Goal: Transaction & Acquisition: Purchase product/service

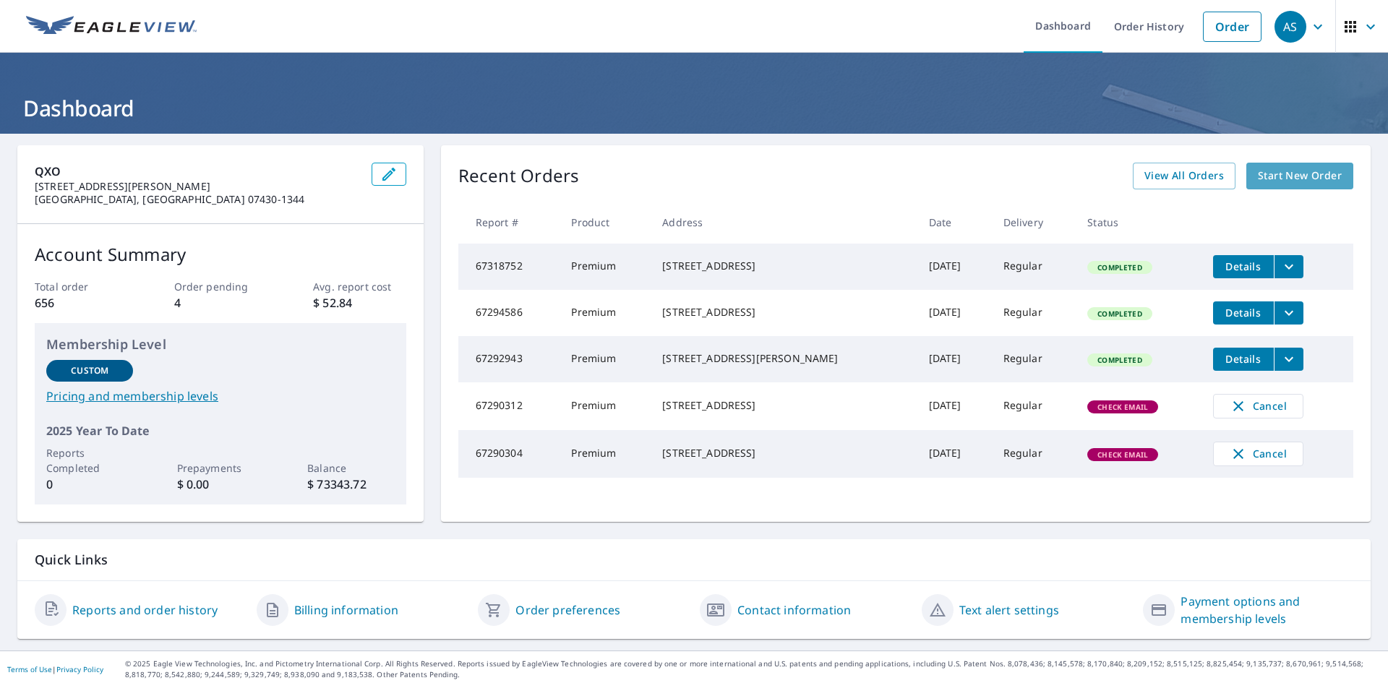
click at [1297, 170] on span "Start New Order" at bounding box center [1300, 176] width 84 height 18
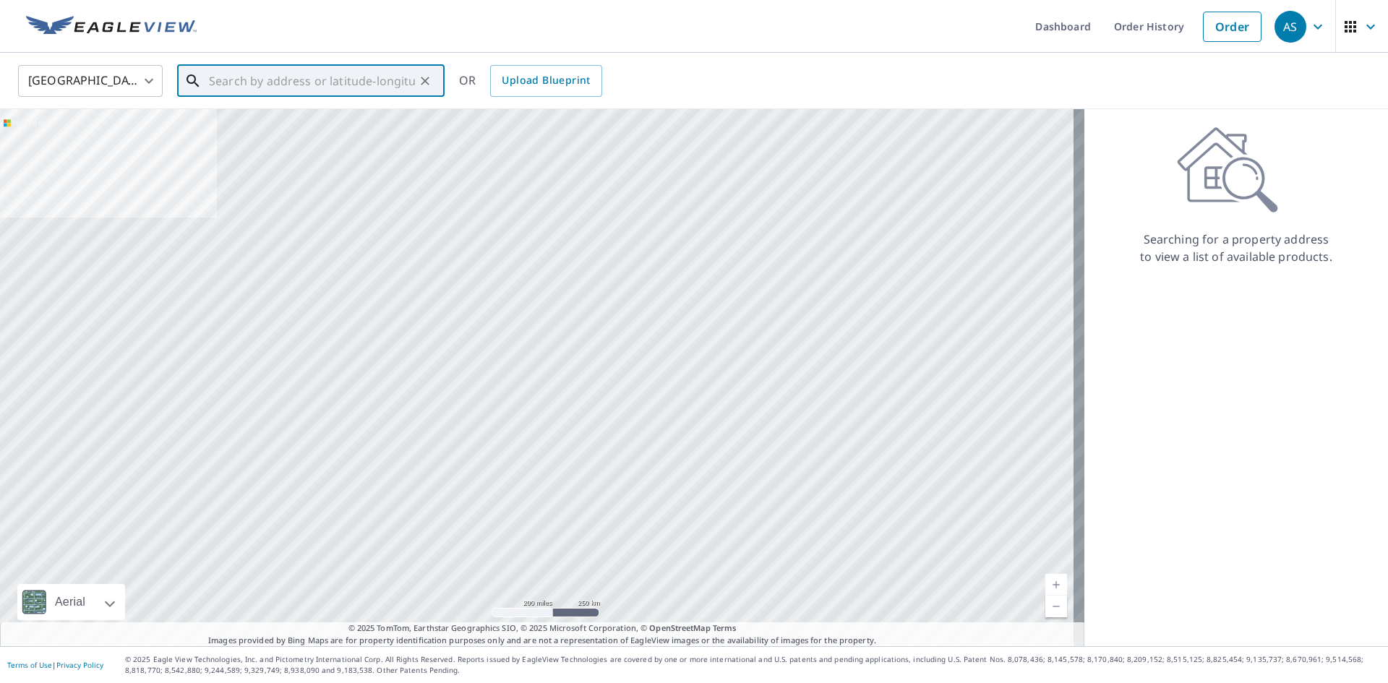
click at [353, 74] on input "text" at bounding box center [312, 81] width 206 height 40
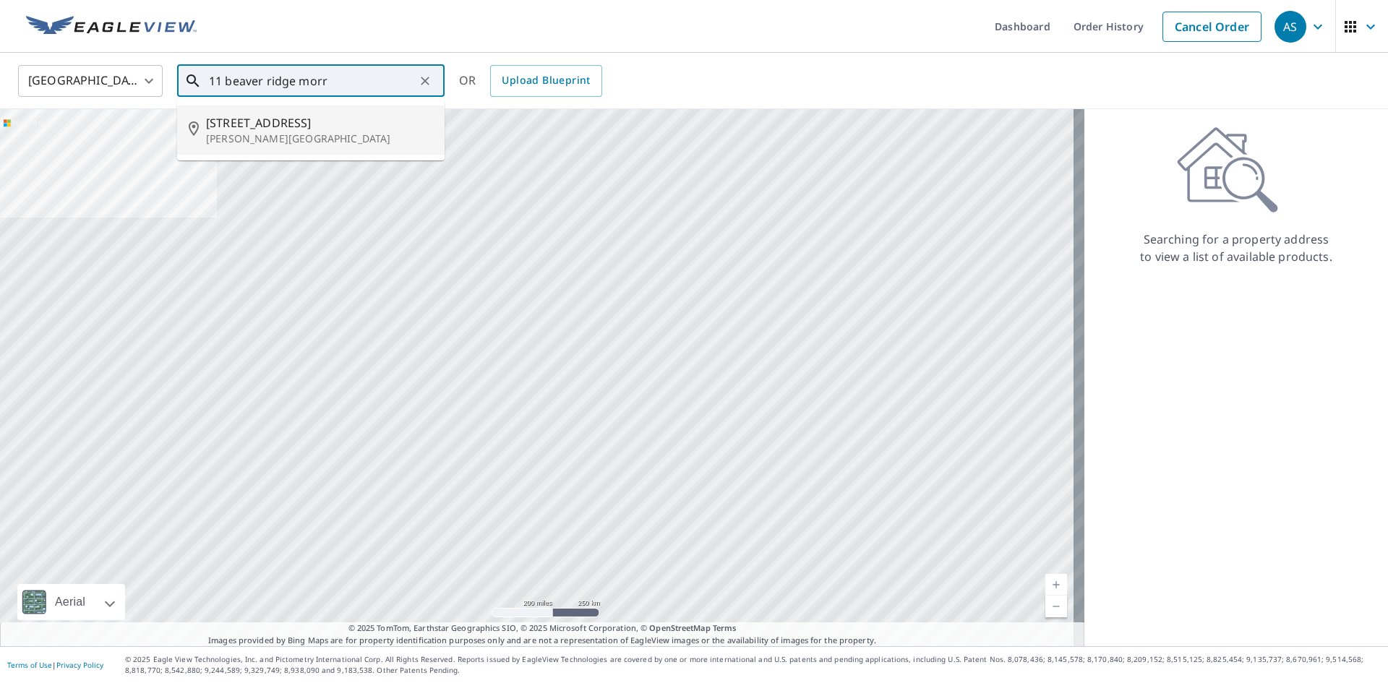
click at [252, 128] on span "[STREET_ADDRESS]" at bounding box center [319, 122] width 227 height 17
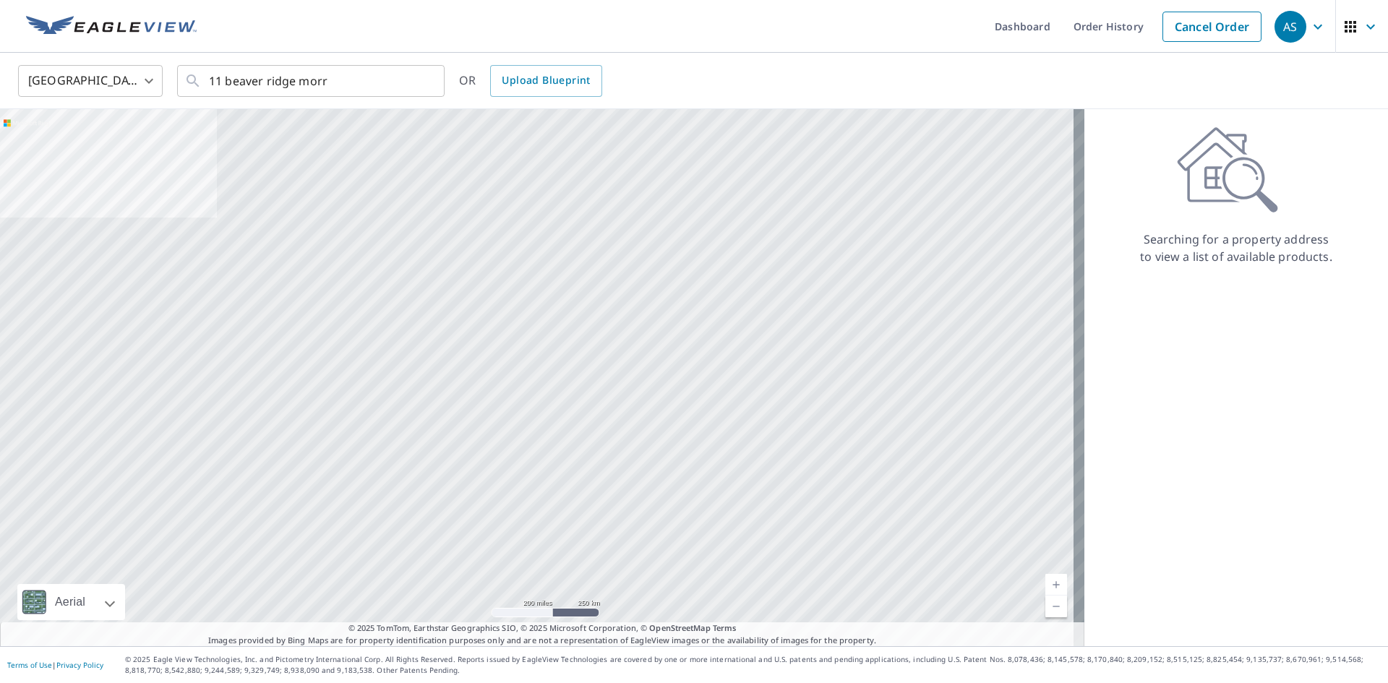
type input "[STREET_ADDRESS][PERSON_NAME]"
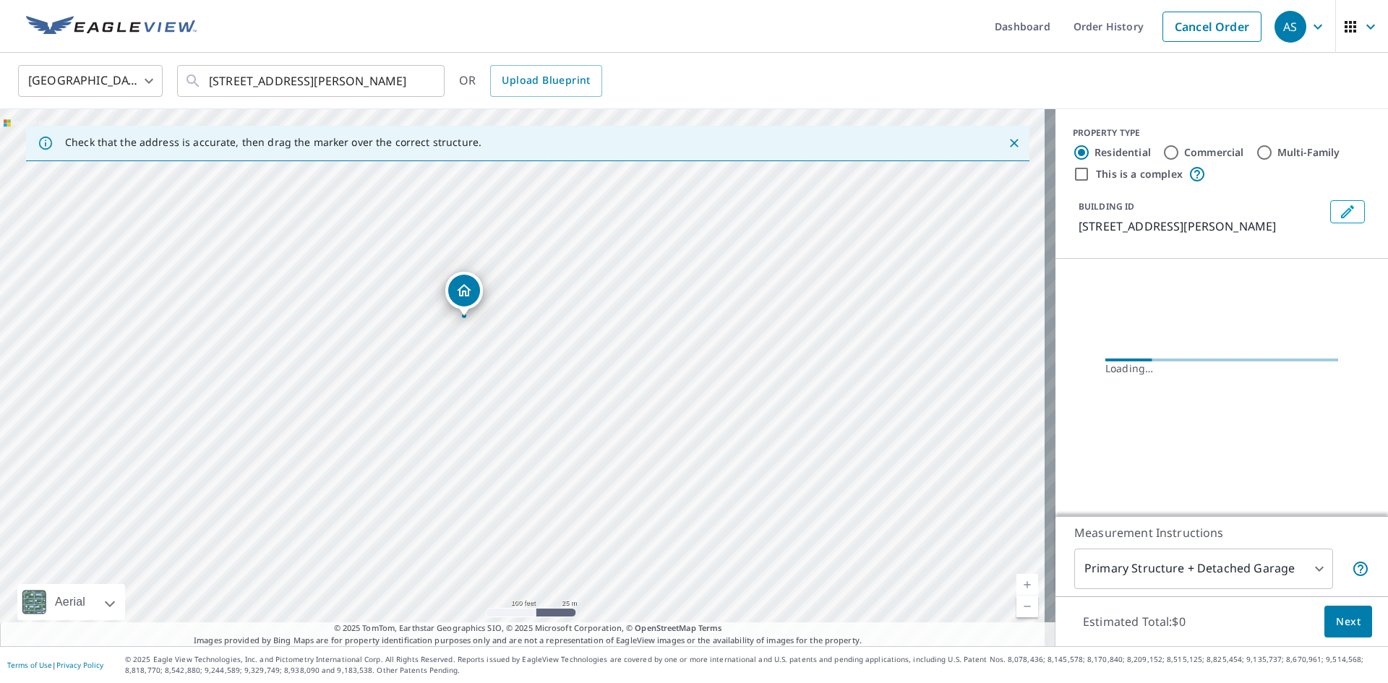
drag, startPoint x: 550, startPoint y: 384, endPoint x: 595, endPoint y: 260, distance: 131.5
click at [595, 266] on div "[STREET_ADDRESS][PERSON_NAME]" at bounding box center [527, 377] width 1055 height 537
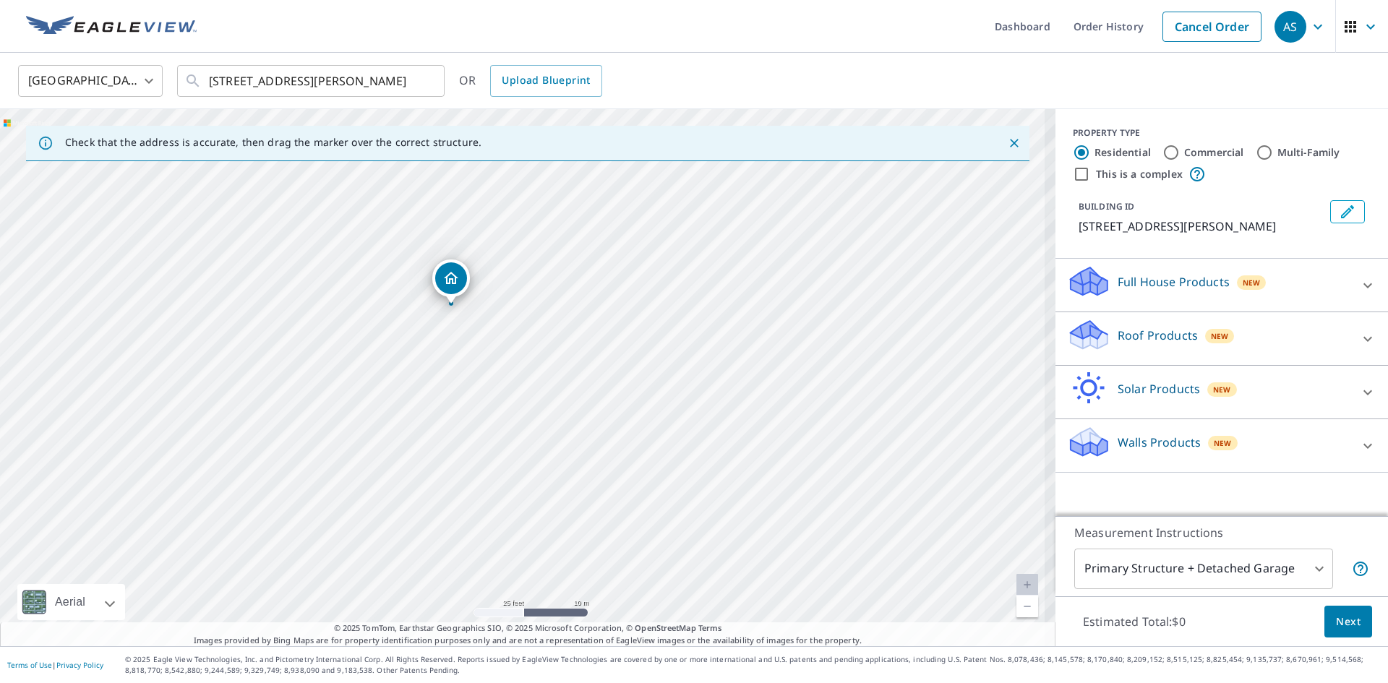
drag, startPoint x: 468, startPoint y: 395, endPoint x: 504, endPoint y: 269, distance: 131.7
click at [504, 269] on div "[STREET_ADDRESS][PERSON_NAME]" at bounding box center [527, 377] width 1055 height 537
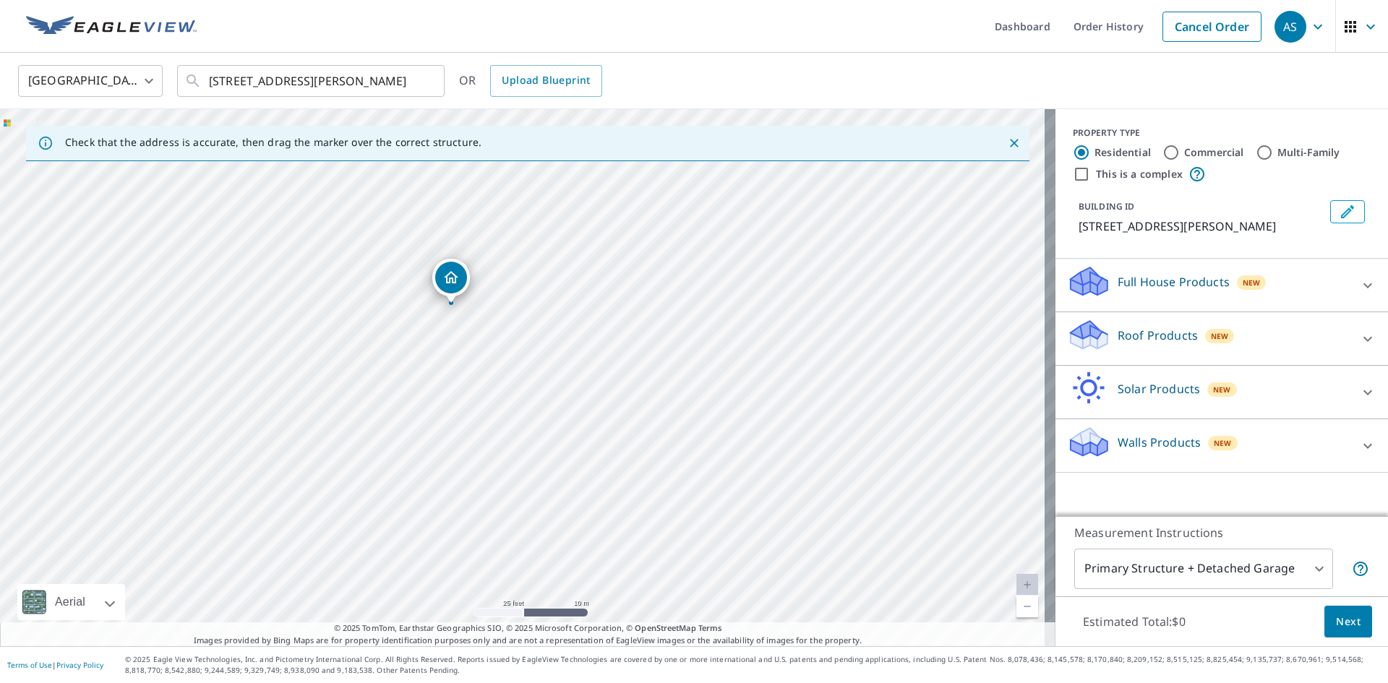
click at [1164, 283] on p "Full House Products" at bounding box center [1173, 281] width 112 height 17
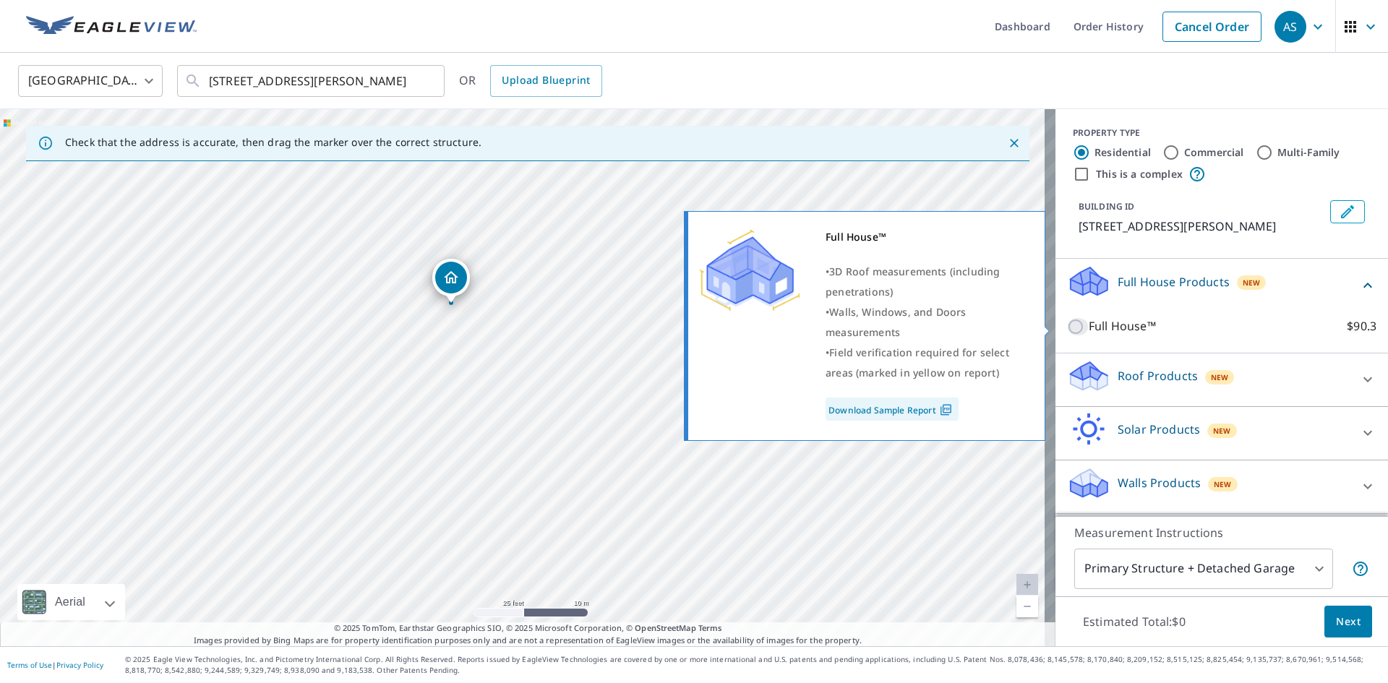
click at [1067, 322] on input "Full House™ $90.3" at bounding box center [1078, 326] width 22 height 17
checkbox input "true"
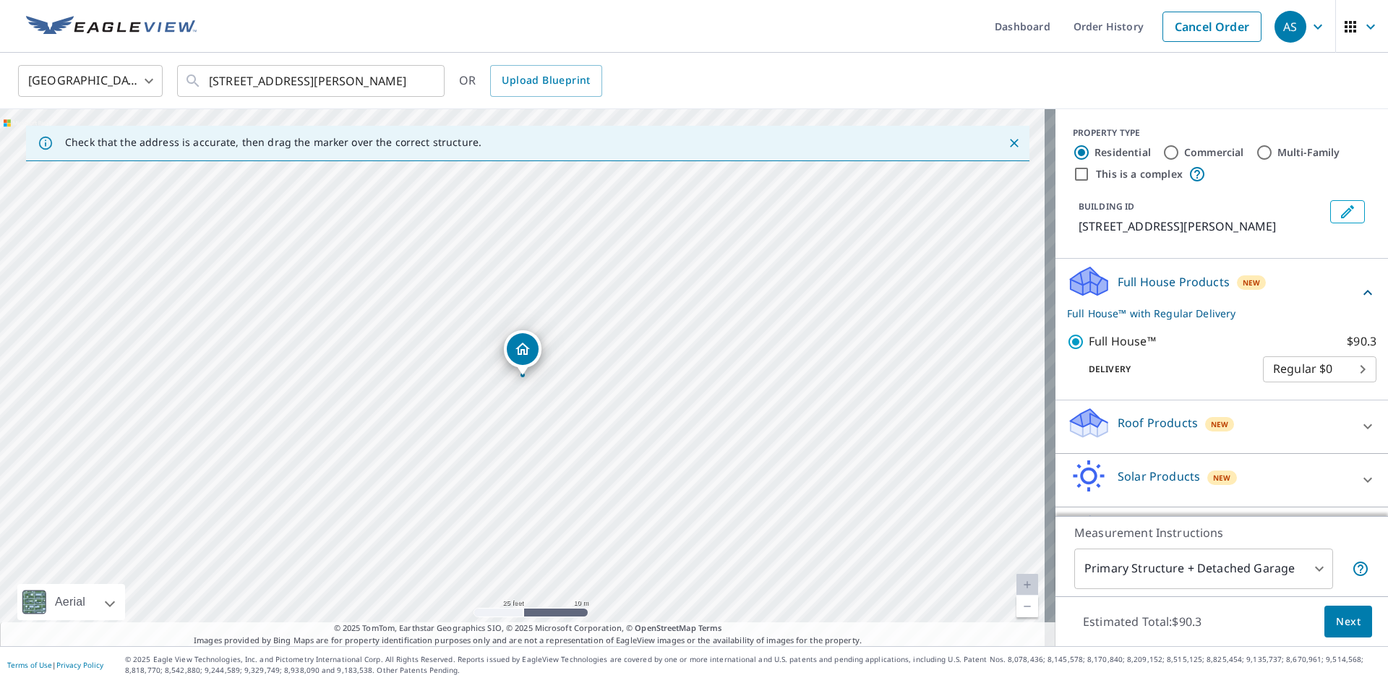
click at [1253, 439] on div "Roof Products New" at bounding box center [1208, 426] width 283 height 41
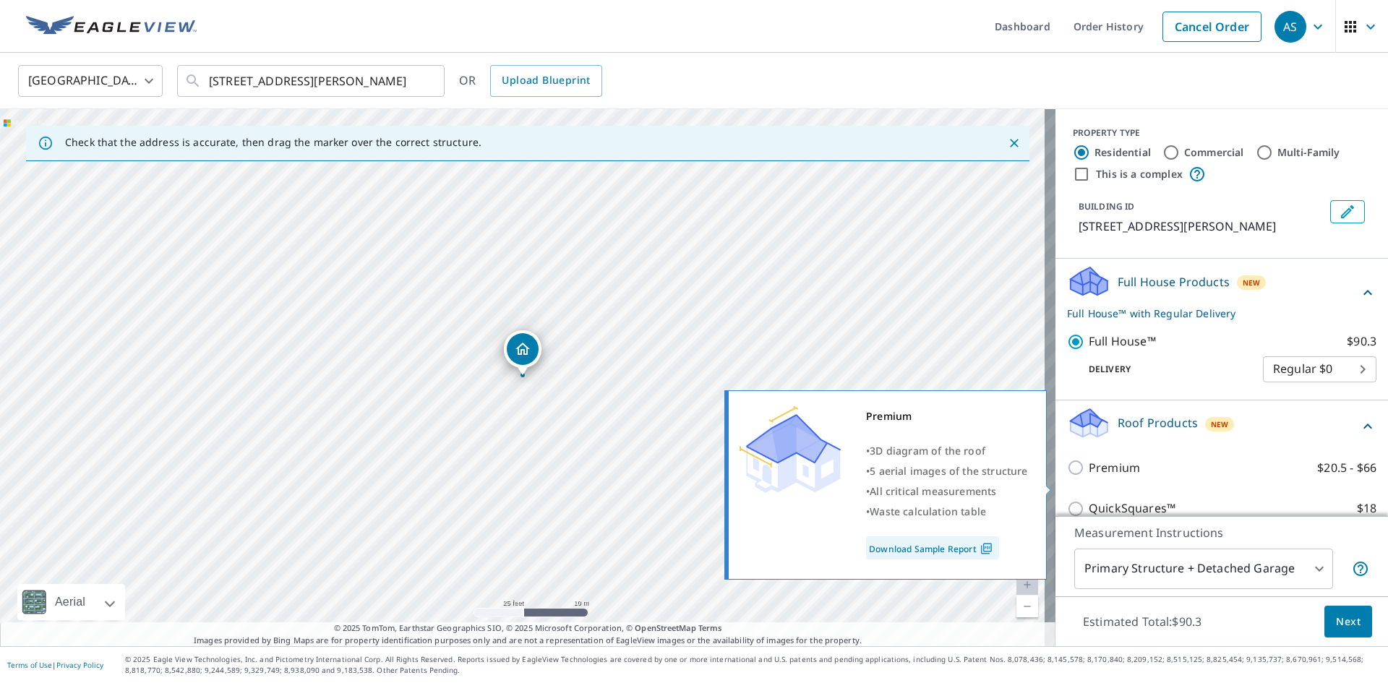
click at [1069, 476] on input "Premium $20.5 - $66" at bounding box center [1078, 467] width 22 height 17
checkbox input "true"
checkbox input "false"
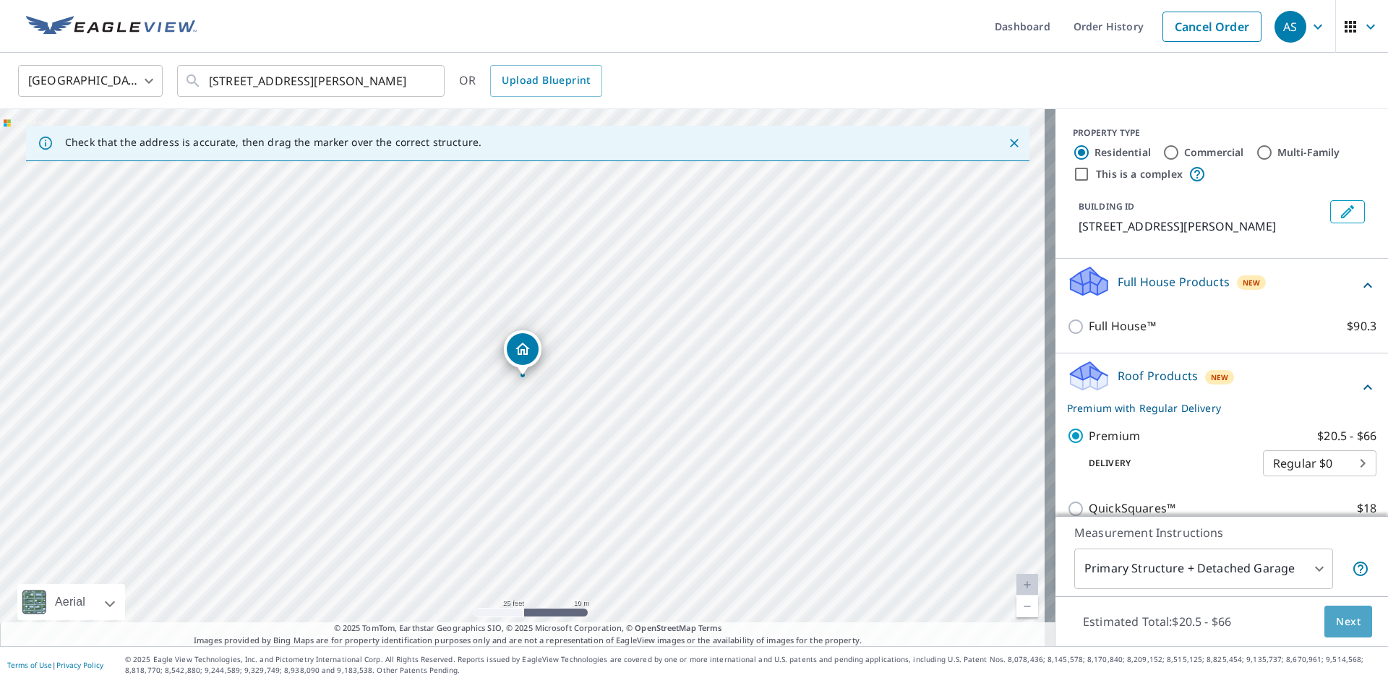
click at [1346, 629] on span "Next" at bounding box center [1348, 622] width 25 height 18
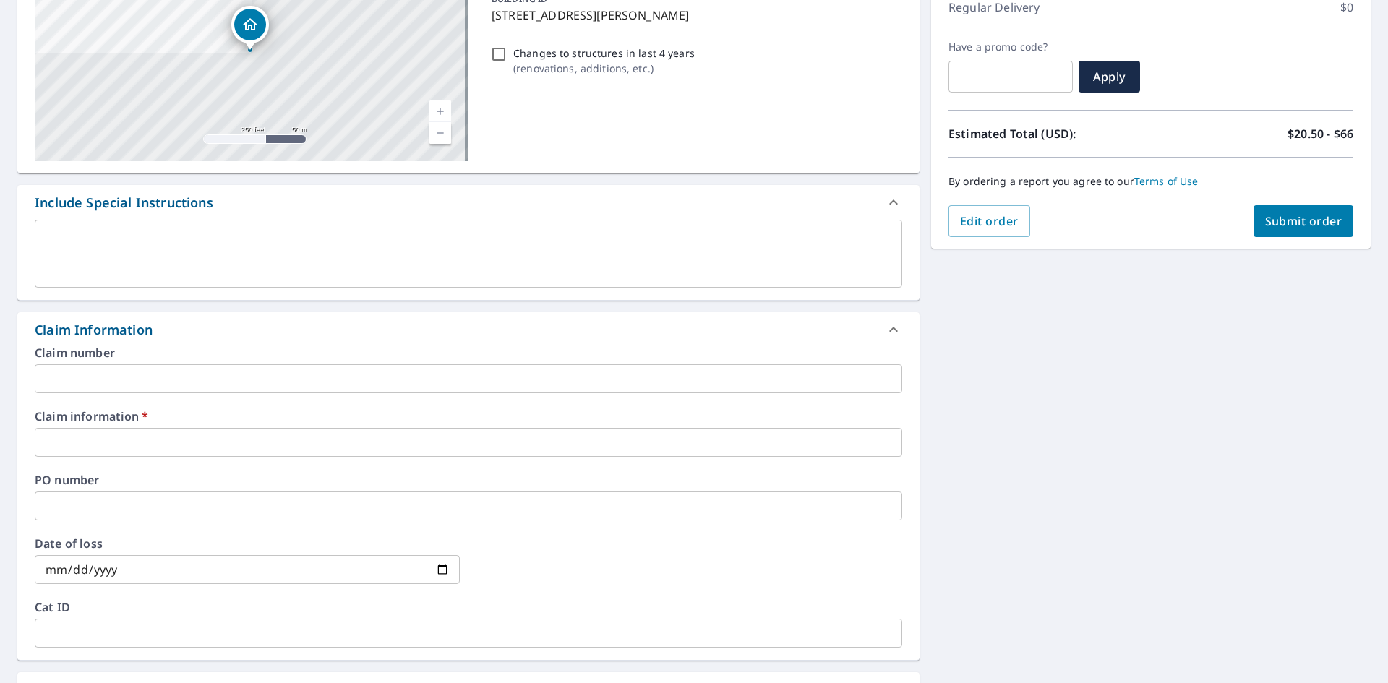
scroll to position [217, 0]
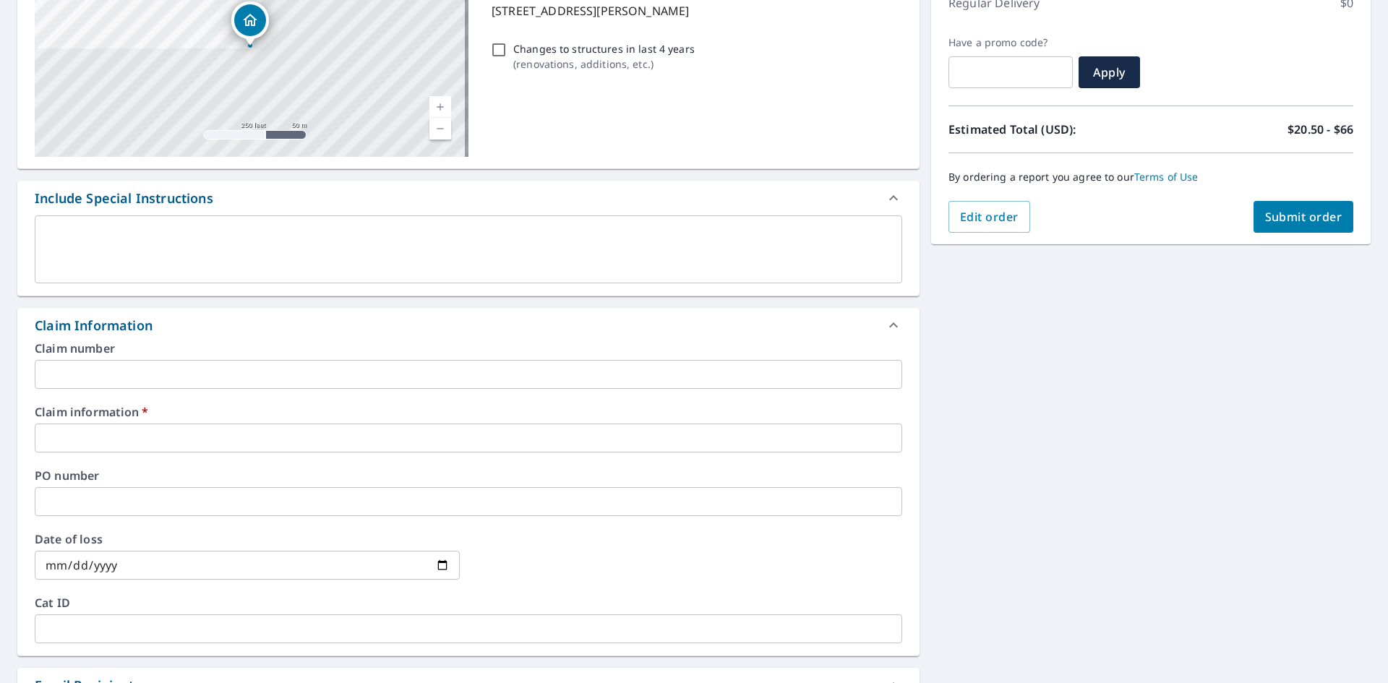
click at [239, 441] on input "text" at bounding box center [468, 438] width 867 height 29
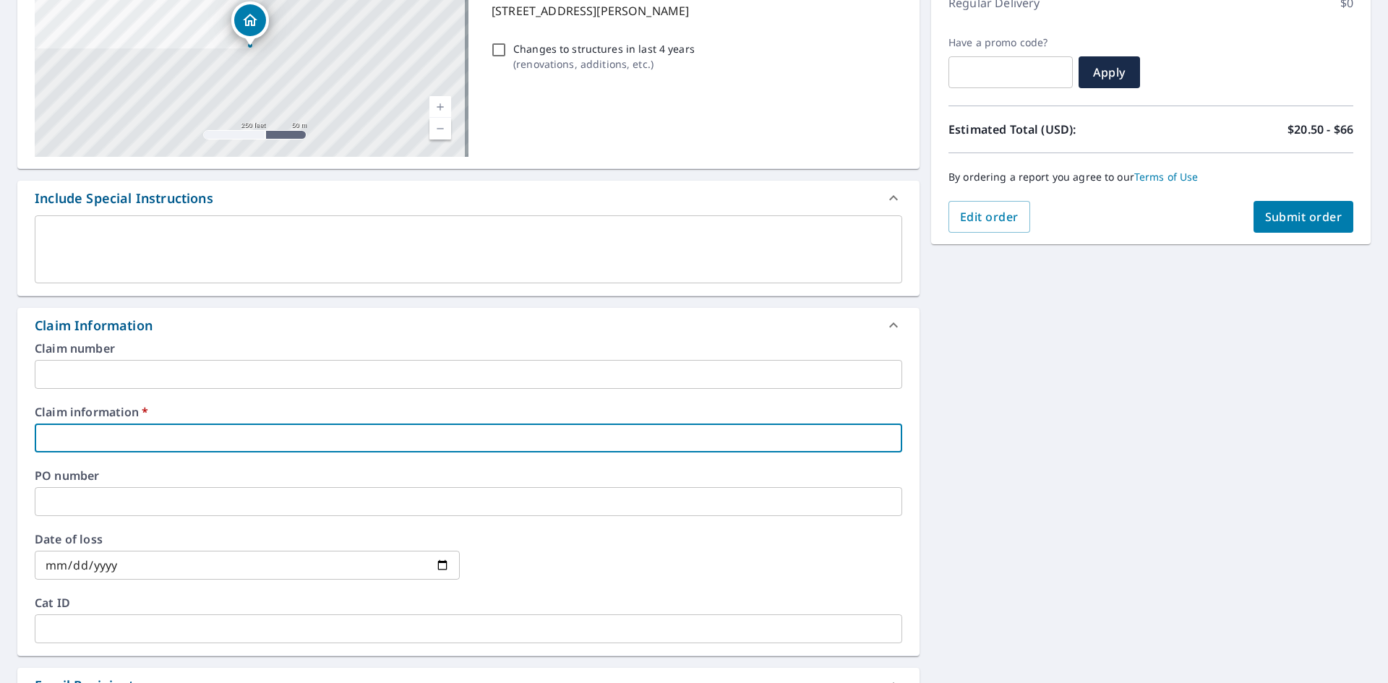
type input "1123"
click at [1315, 221] on span "Submit order" at bounding box center [1303, 217] width 77 height 16
checkbox input "true"
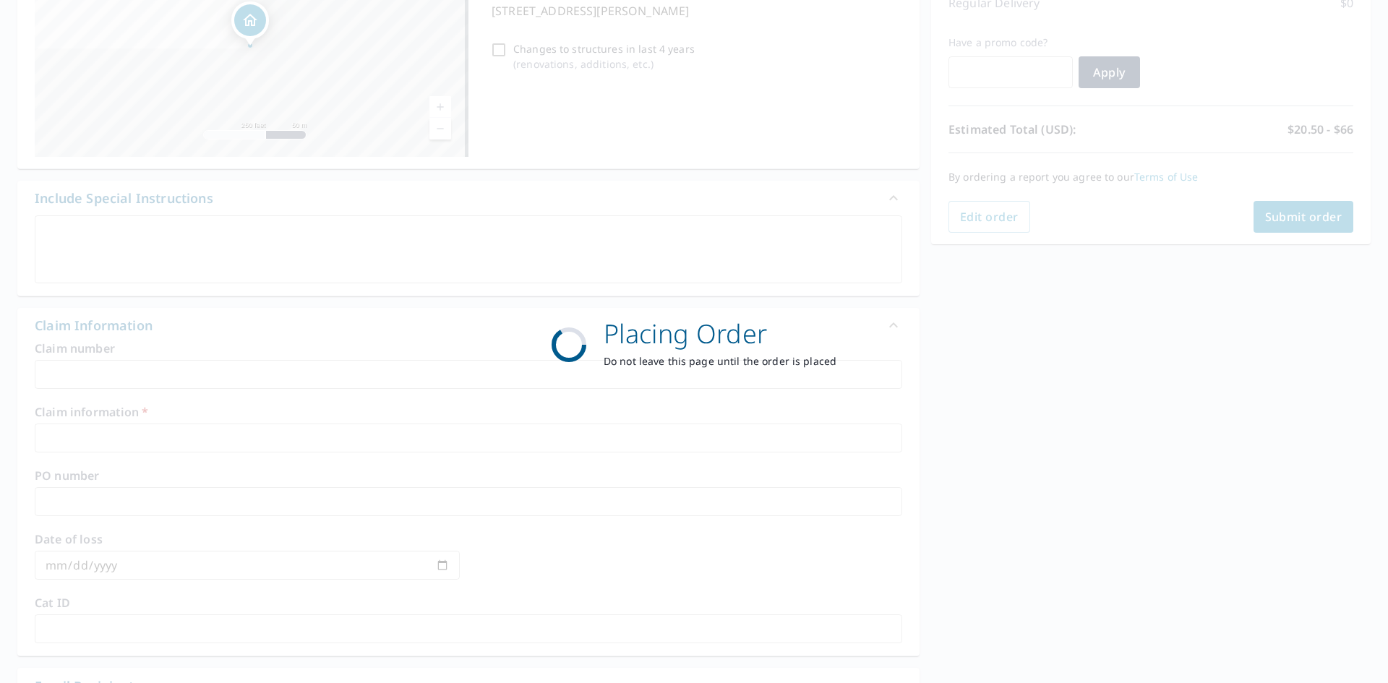
scroll to position [168, 0]
